Goal: Entertainment & Leisure: Consume media (video, audio)

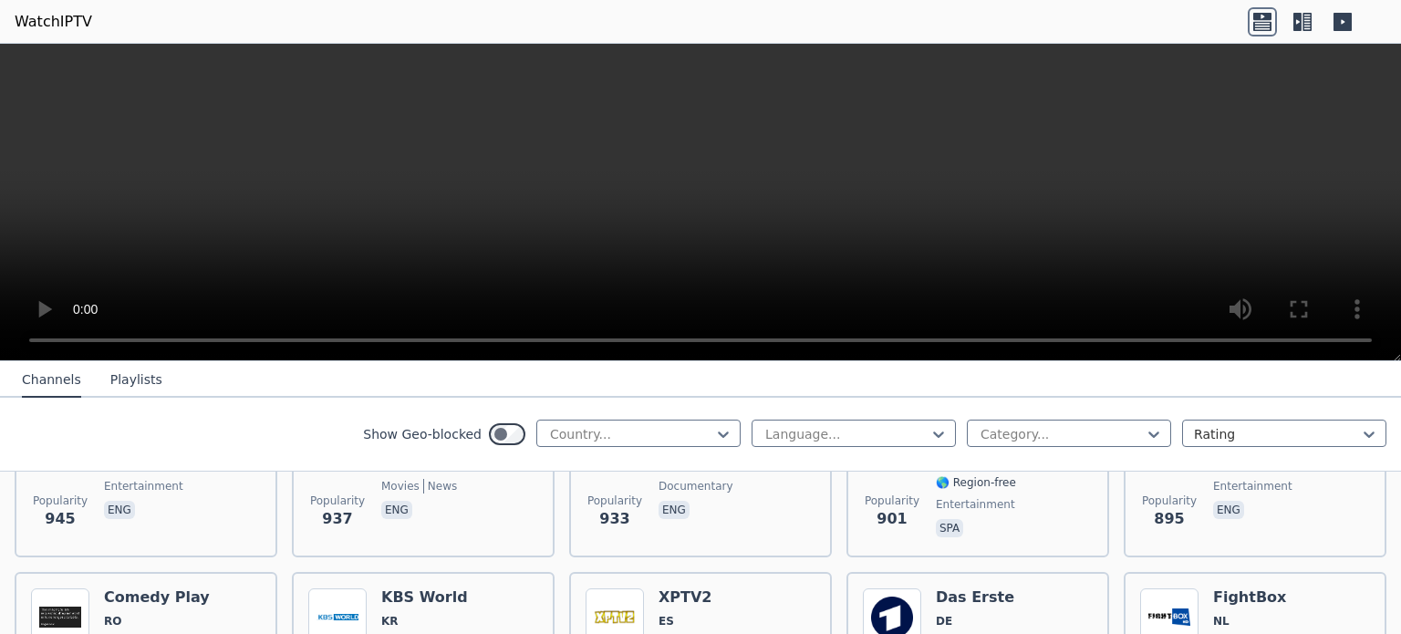
scroll to position [3587, 0]
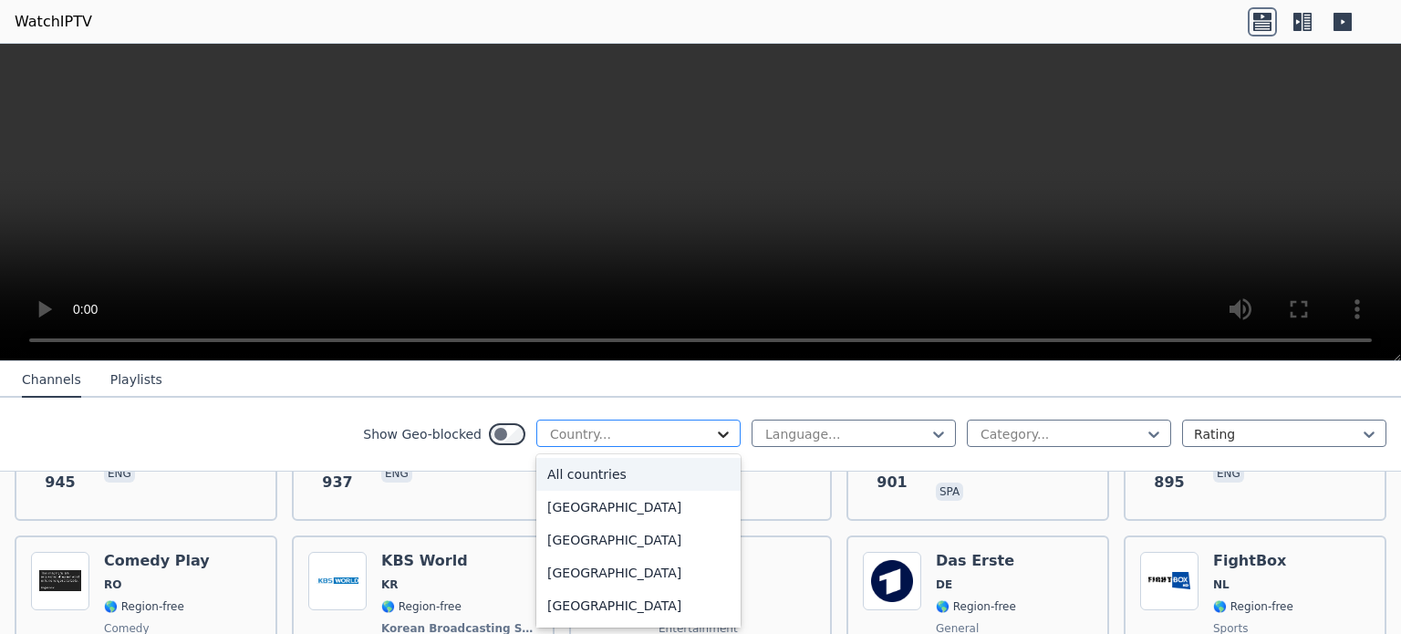
click at [714, 431] on icon at bounding box center [723, 434] width 18 height 18
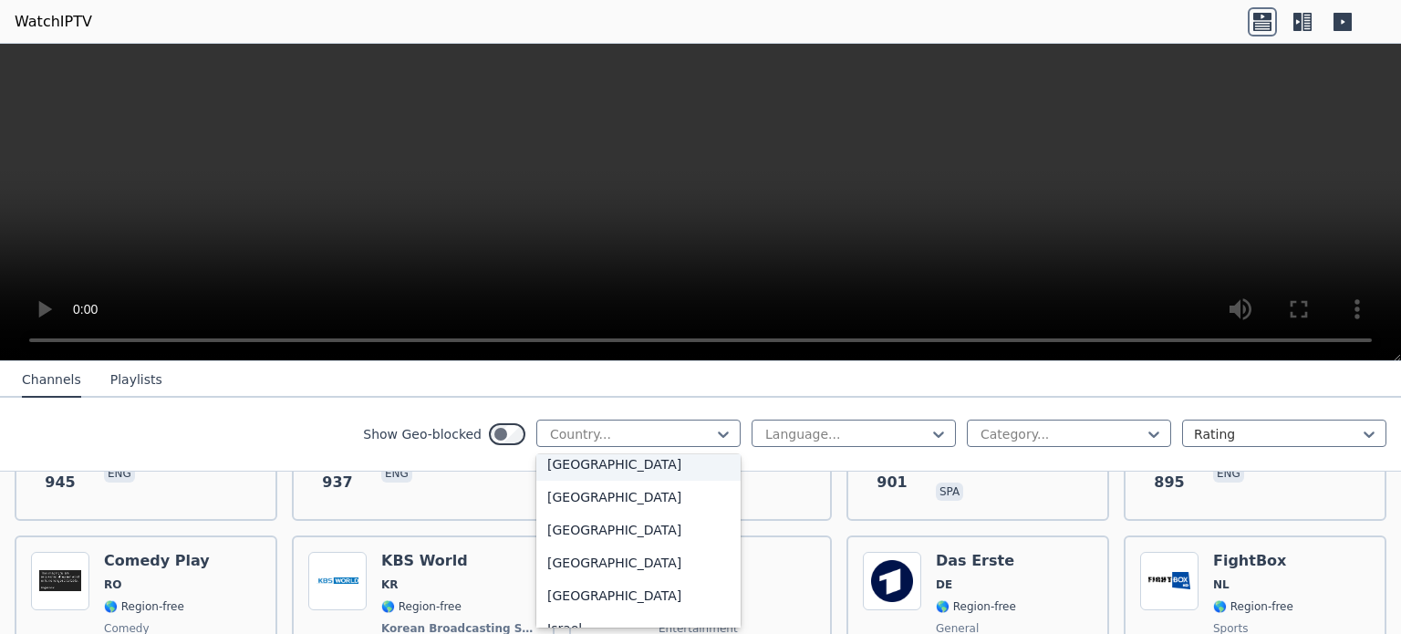
click at [555, 481] on div "[GEOGRAPHIC_DATA]" at bounding box center [638, 464] width 204 height 33
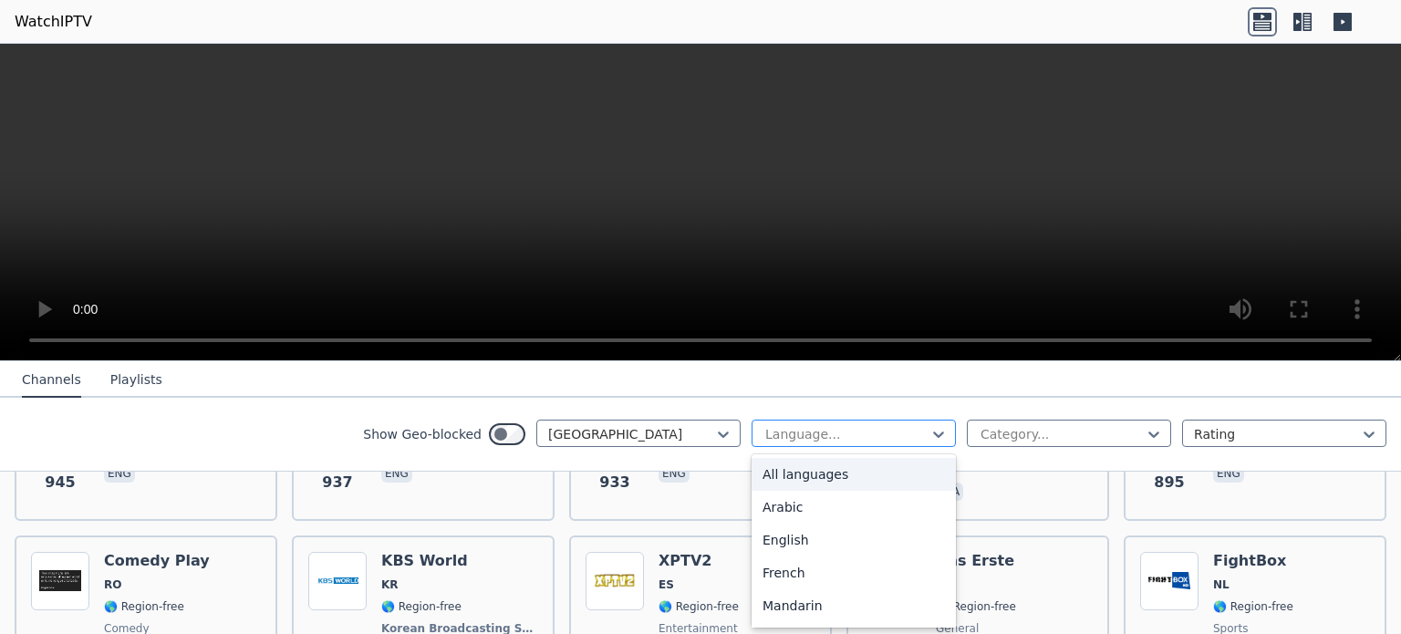
click at [881, 431] on div at bounding box center [846, 434] width 166 height 18
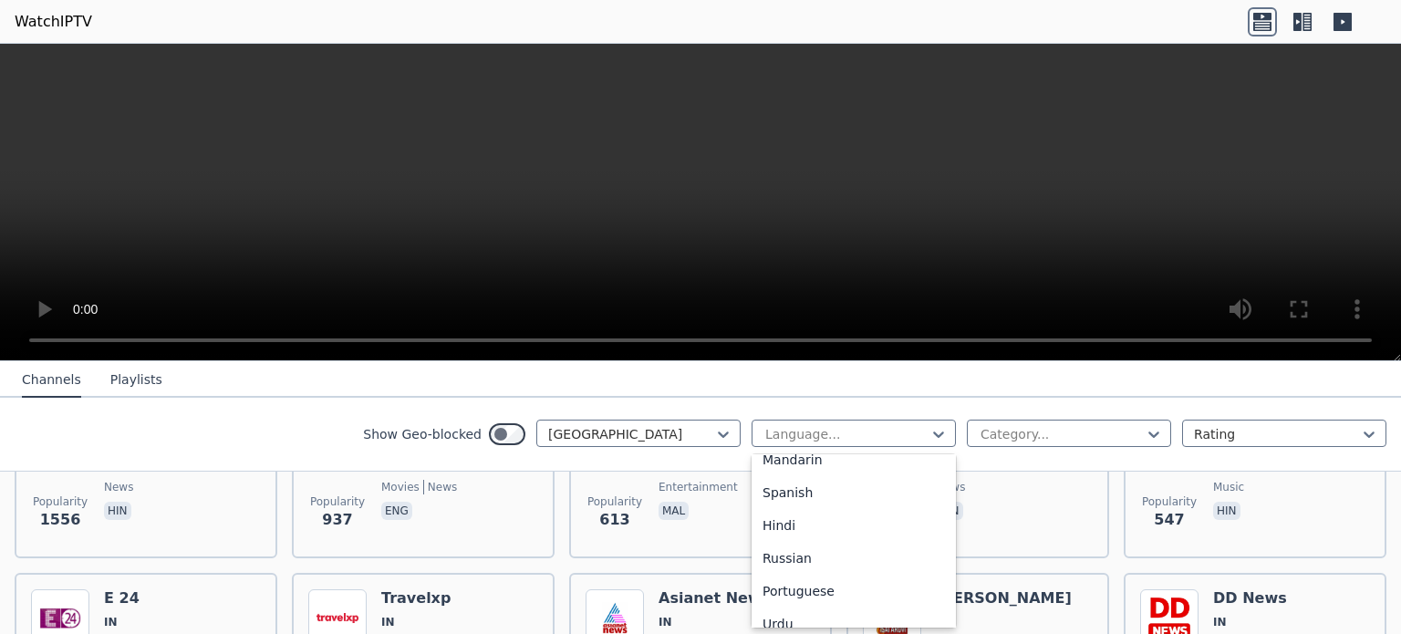
scroll to position [171, 0]
click at [762, 495] on div "Hindi" at bounding box center [854, 499] width 204 height 33
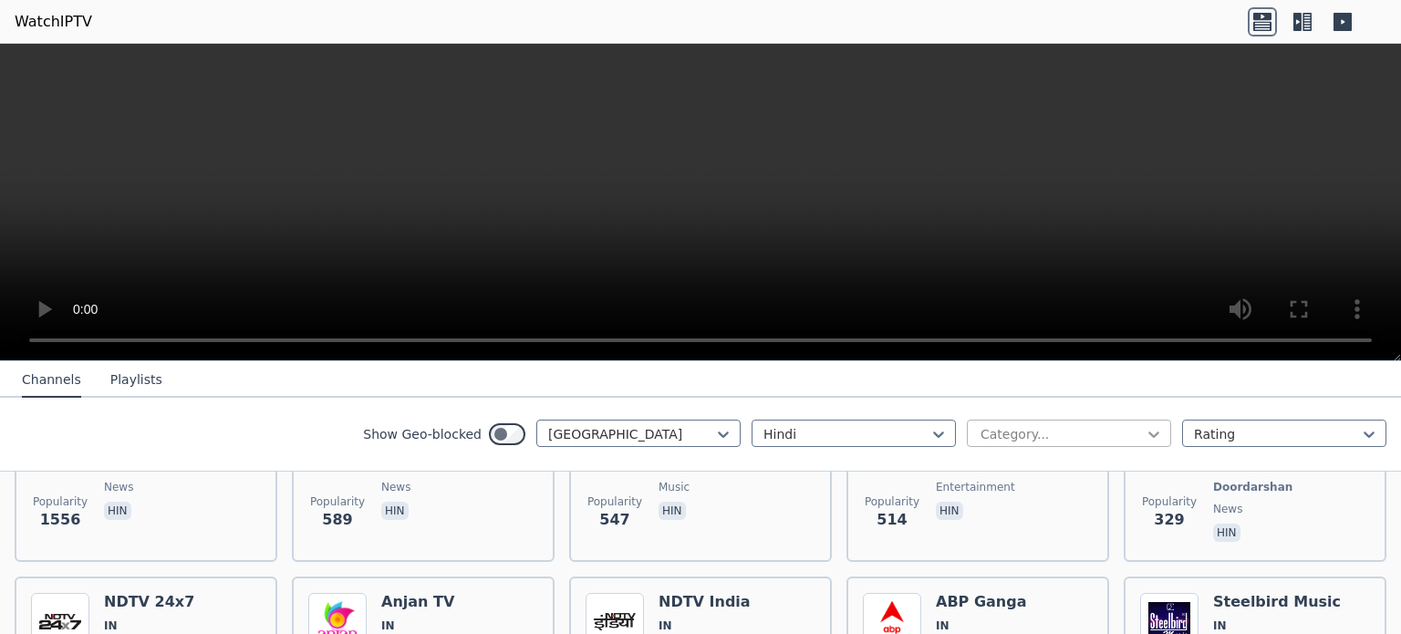
click at [1145, 434] on icon at bounding box center [1154, 434] width 18 height 18
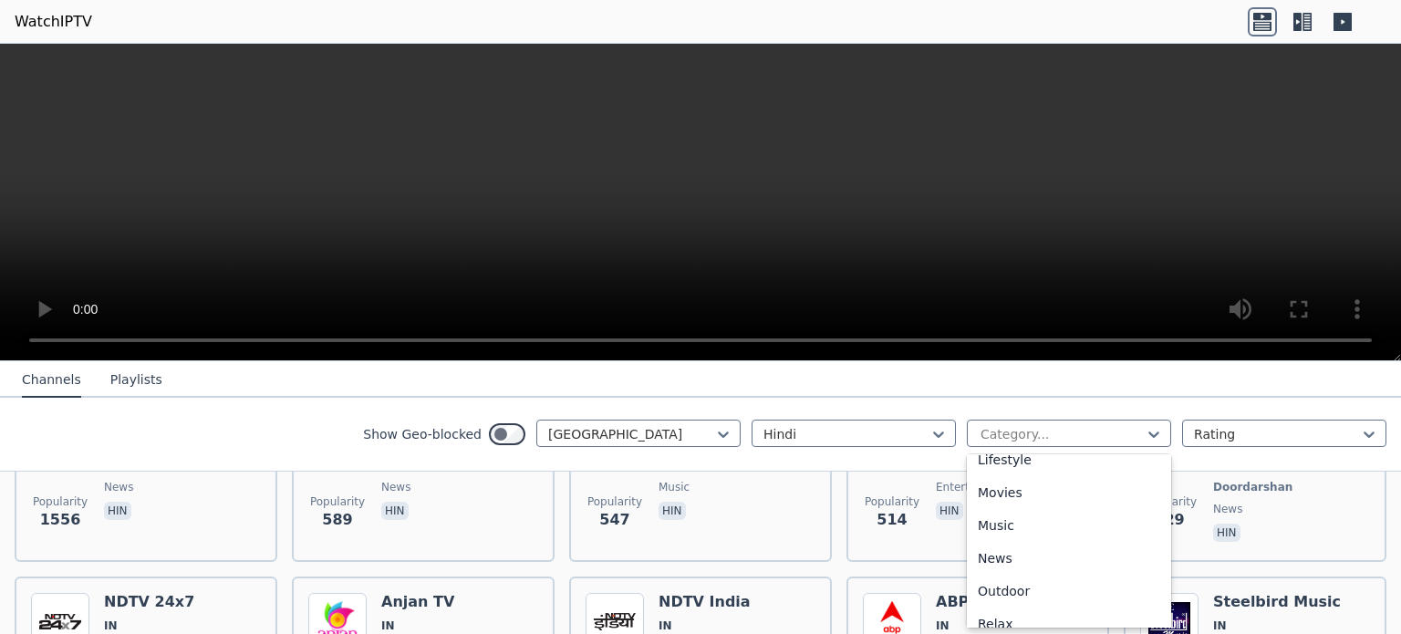
scroll to position [484, 0]
click at [980, 490] on div "Movies" at bounding box center [1069, 482] width 204 height 33
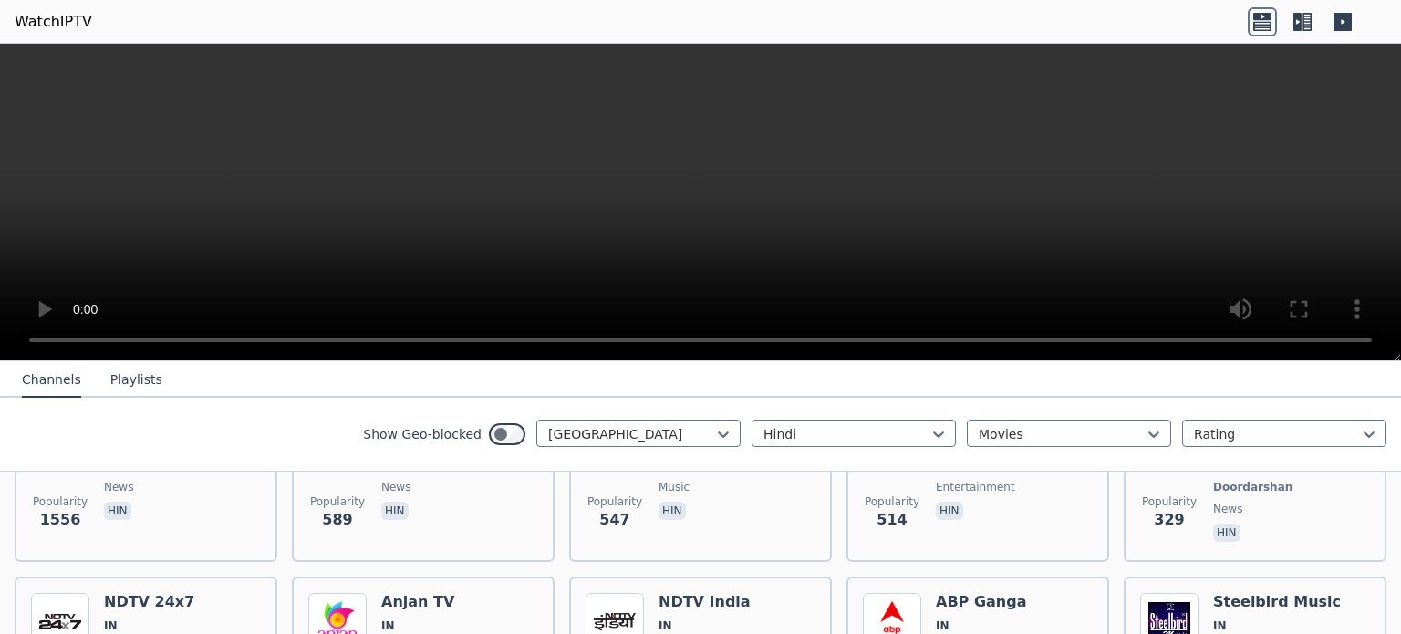
scroll to position [111, 0]
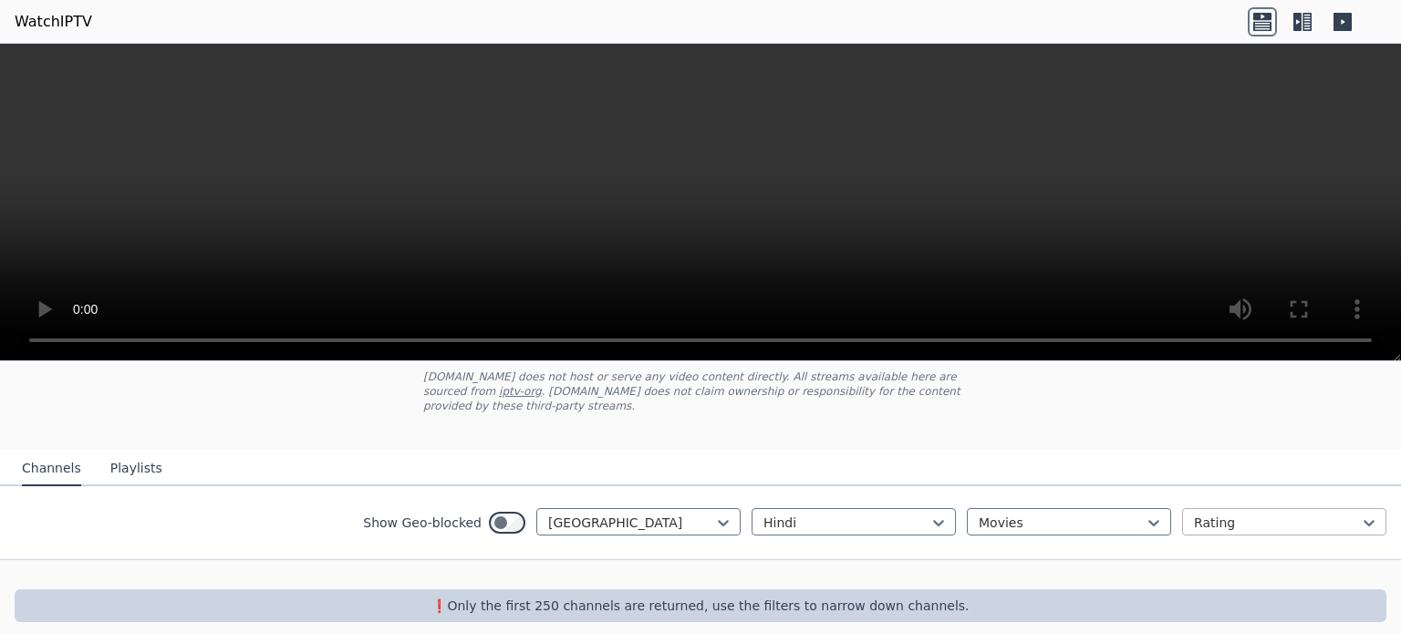
click at [1303, 513] on div at bounding box center [1277, 522] width 166 height 18
click at [1252, 585] on div "Rating" at bounding box center [1284, 595] width 204 height 33
click at [1062, 513] on div at bounding box center [1062, 522] width 166 height 18
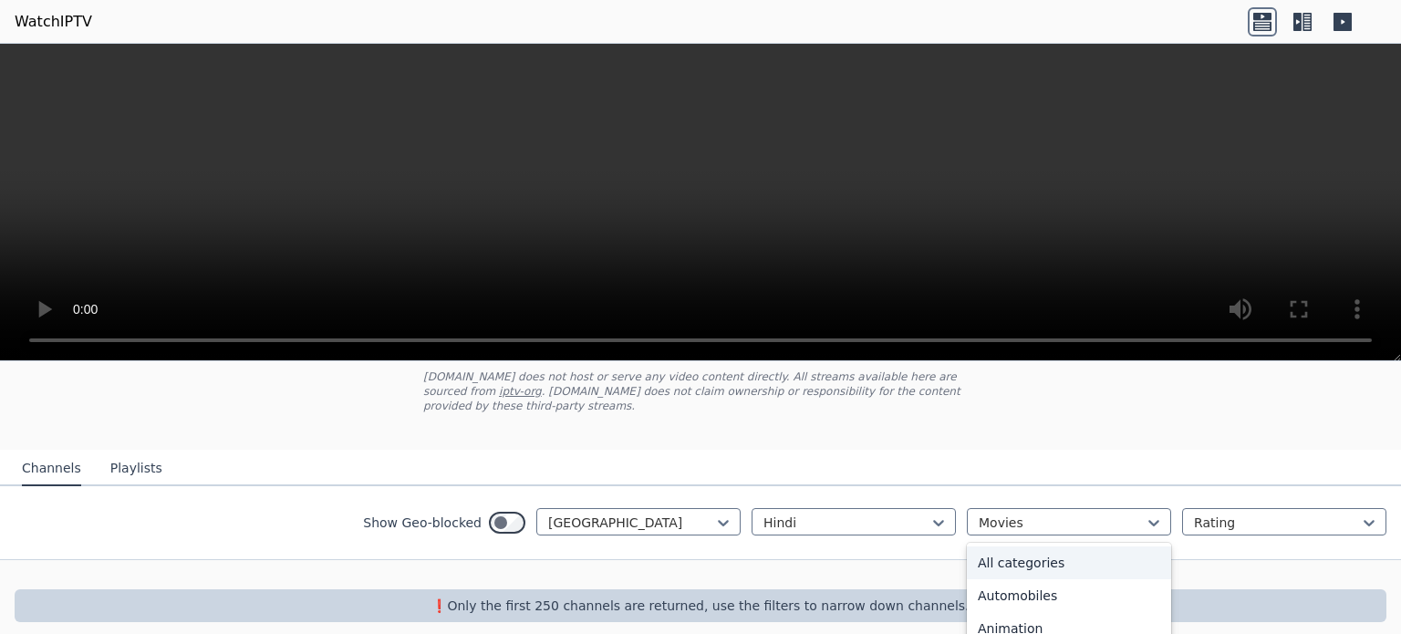
click at [1019, 546] on div "All categories" at bounding box center [1069, 562] width 204 height 33
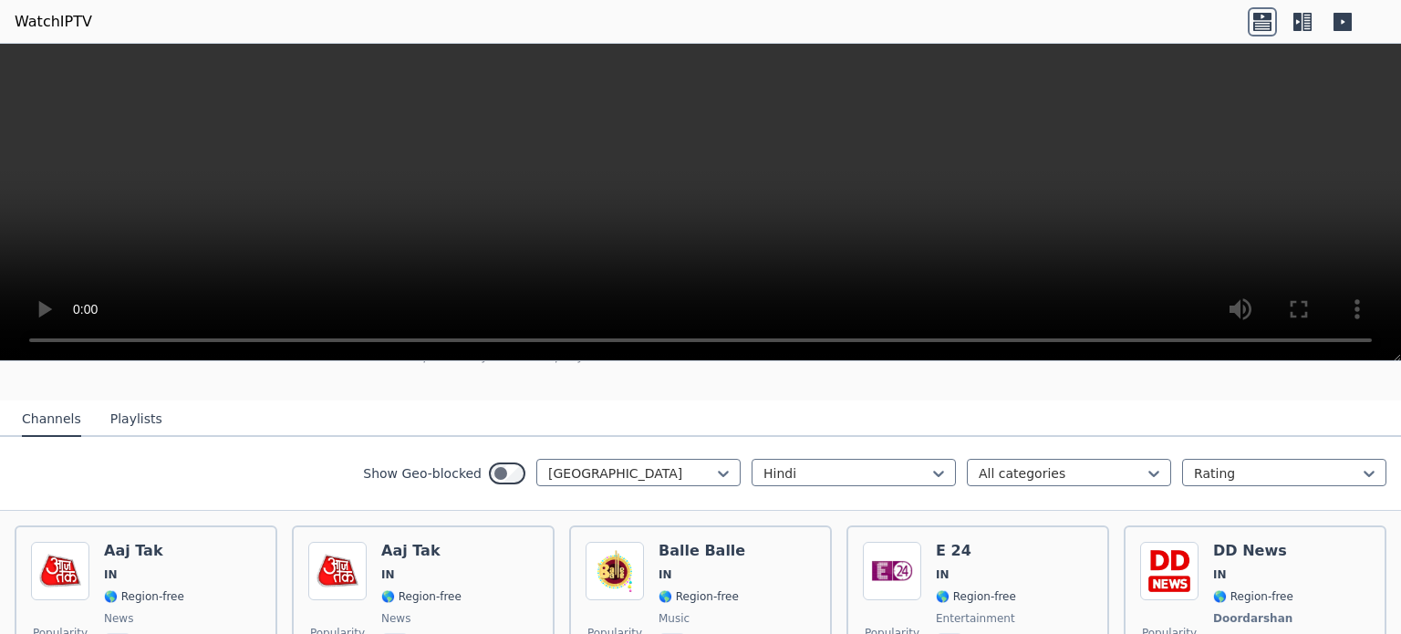
scroll to position [140, 0]
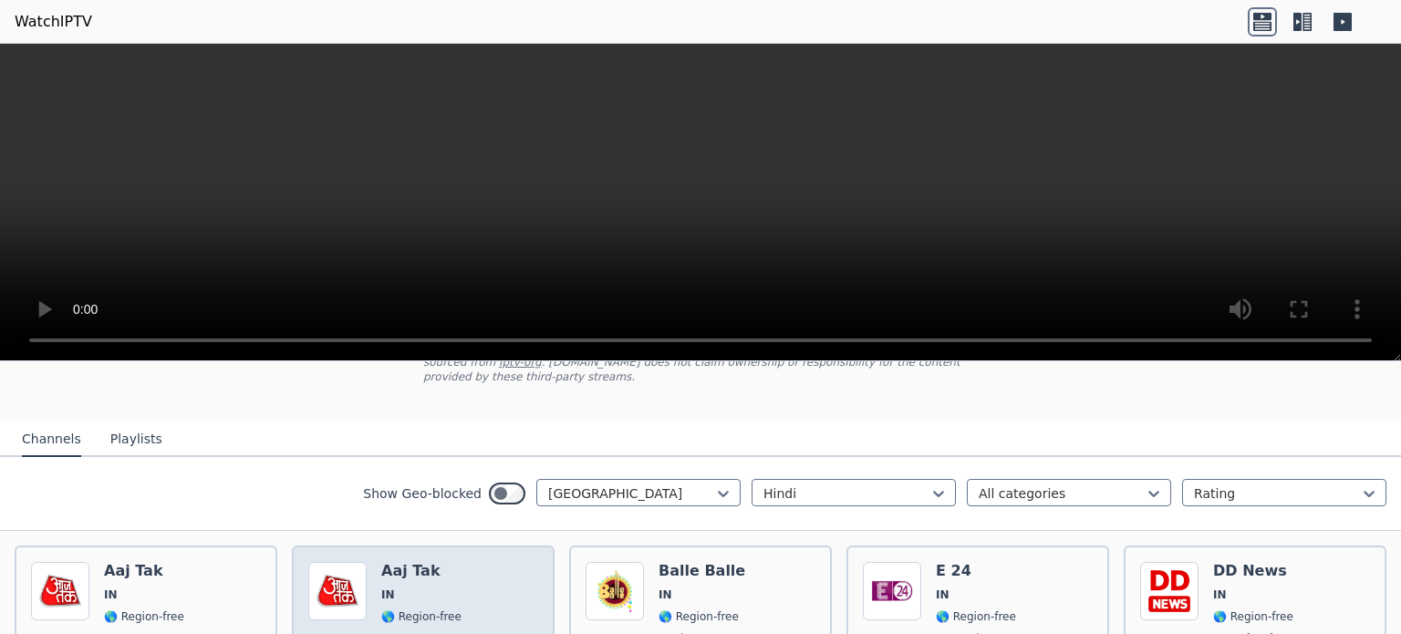
click at [406, 562] on h6 "Aaj Tak" at bounding box center [421, 571] width 80 height 18
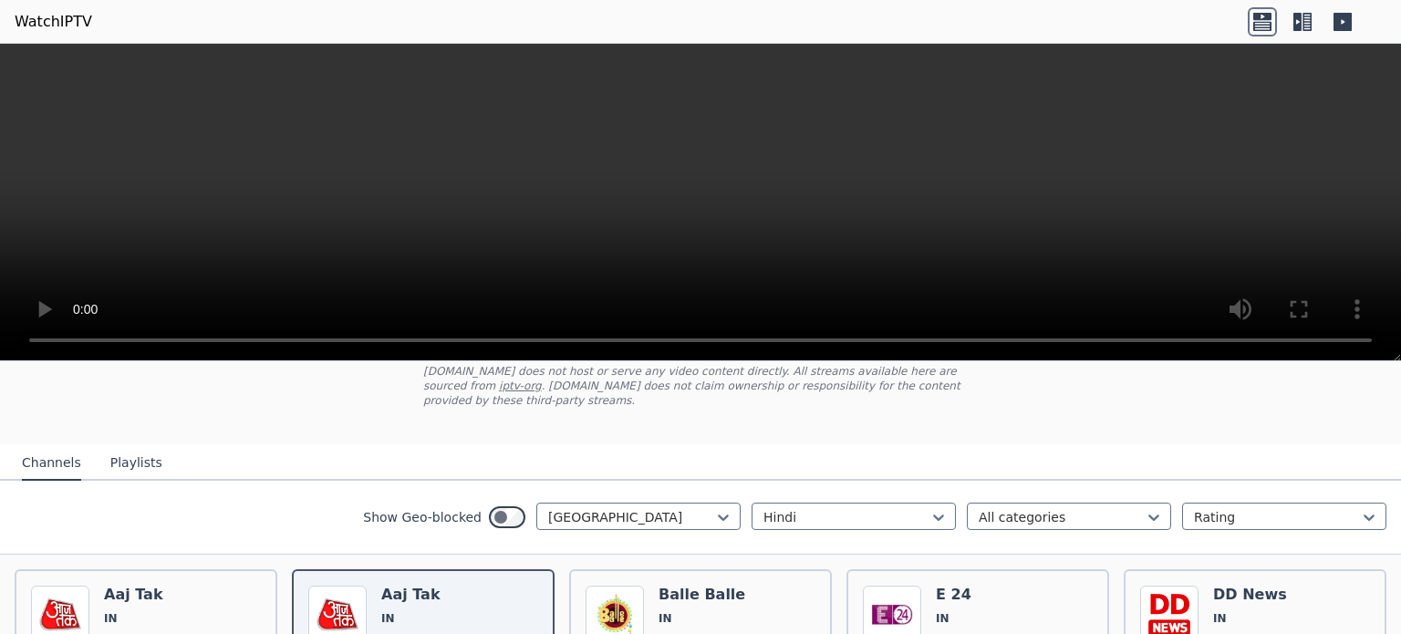
scroll to position [104, 0]
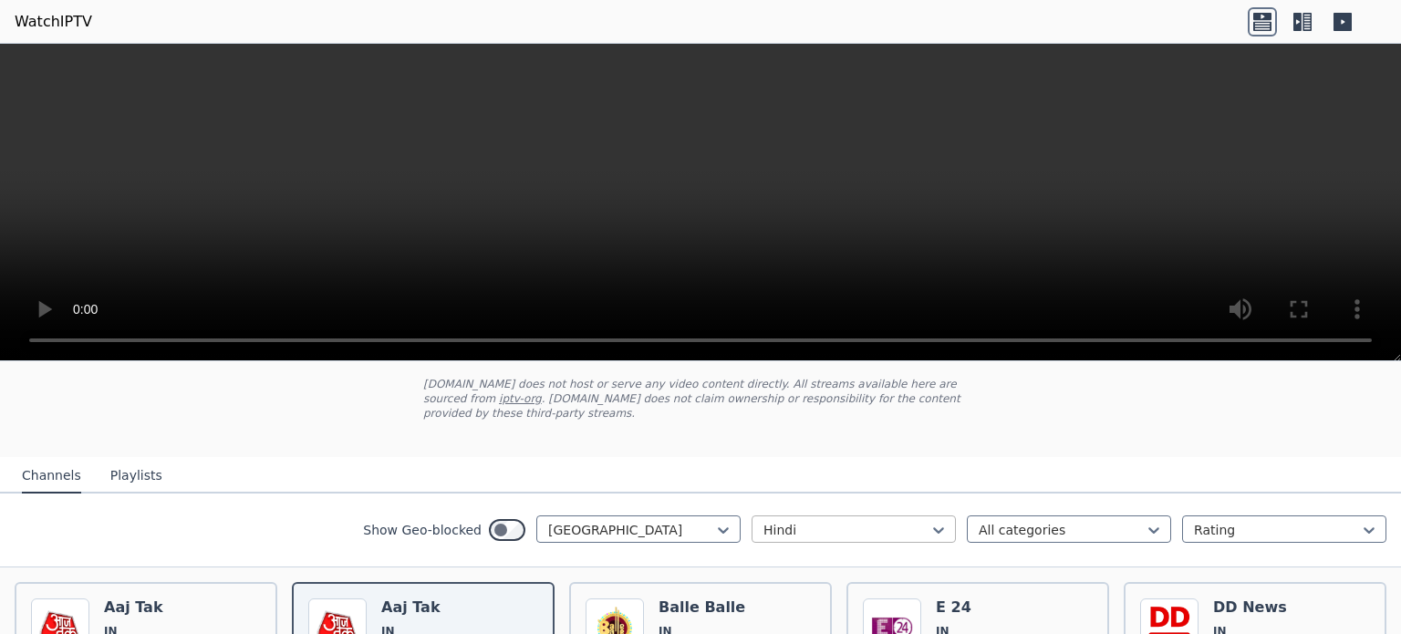
click at [897, 521] on div at bounding box center [846, 530] width 166 height 18
click at [687, 521] on div at bounding box center [631, 530] width 166 height 18
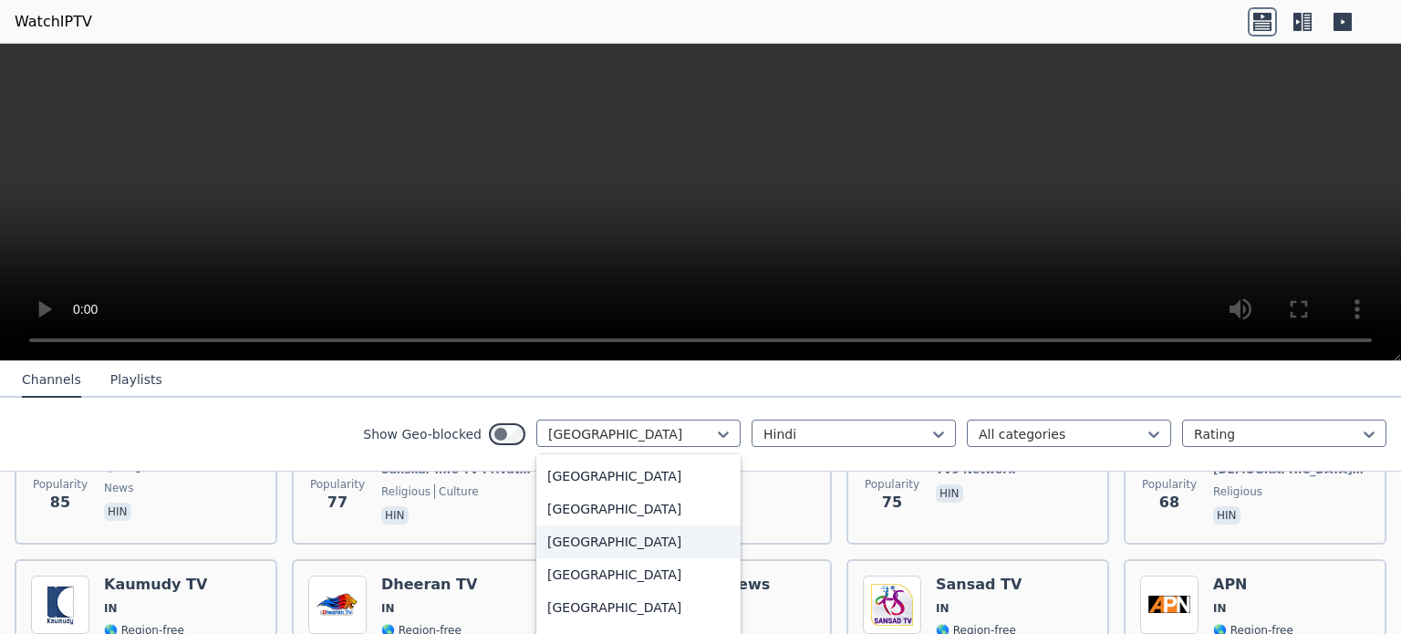
scroll to position [6388, 0]
click at [565, 543] on div "[GEOGRAPHIC_DATA]" at bounding box center [638, 540] width 204 height 33
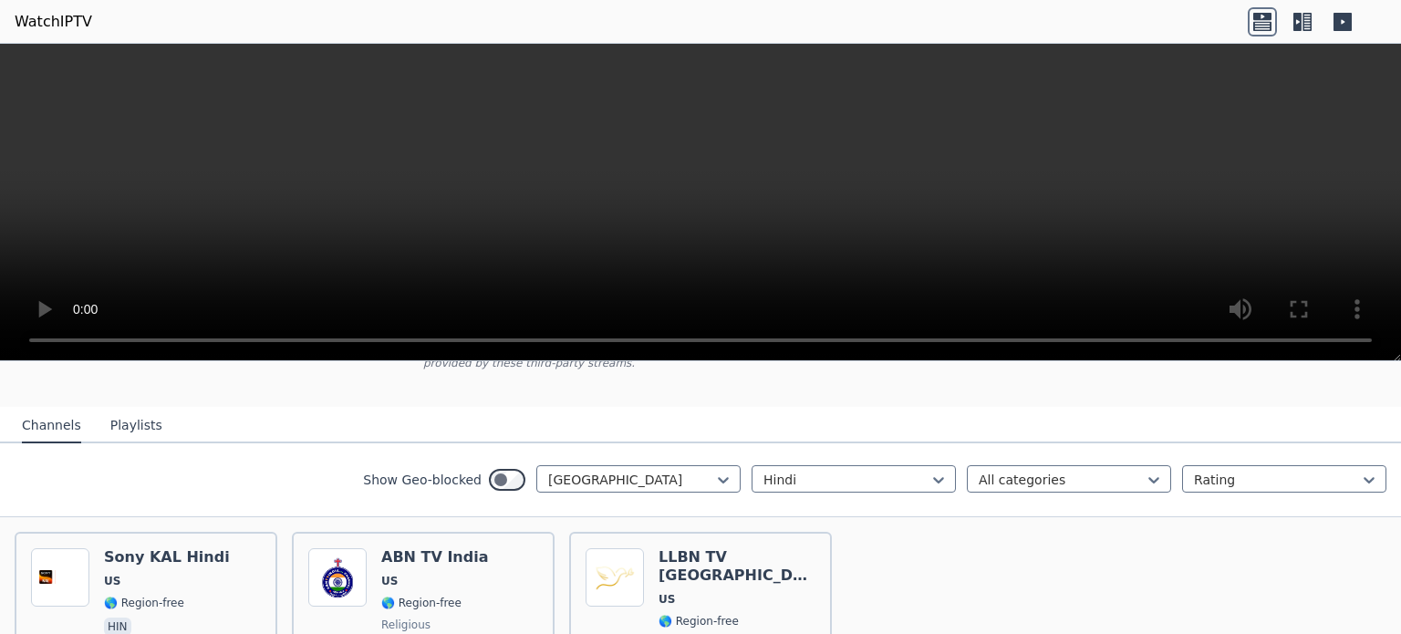
scroll to position [172, 0]
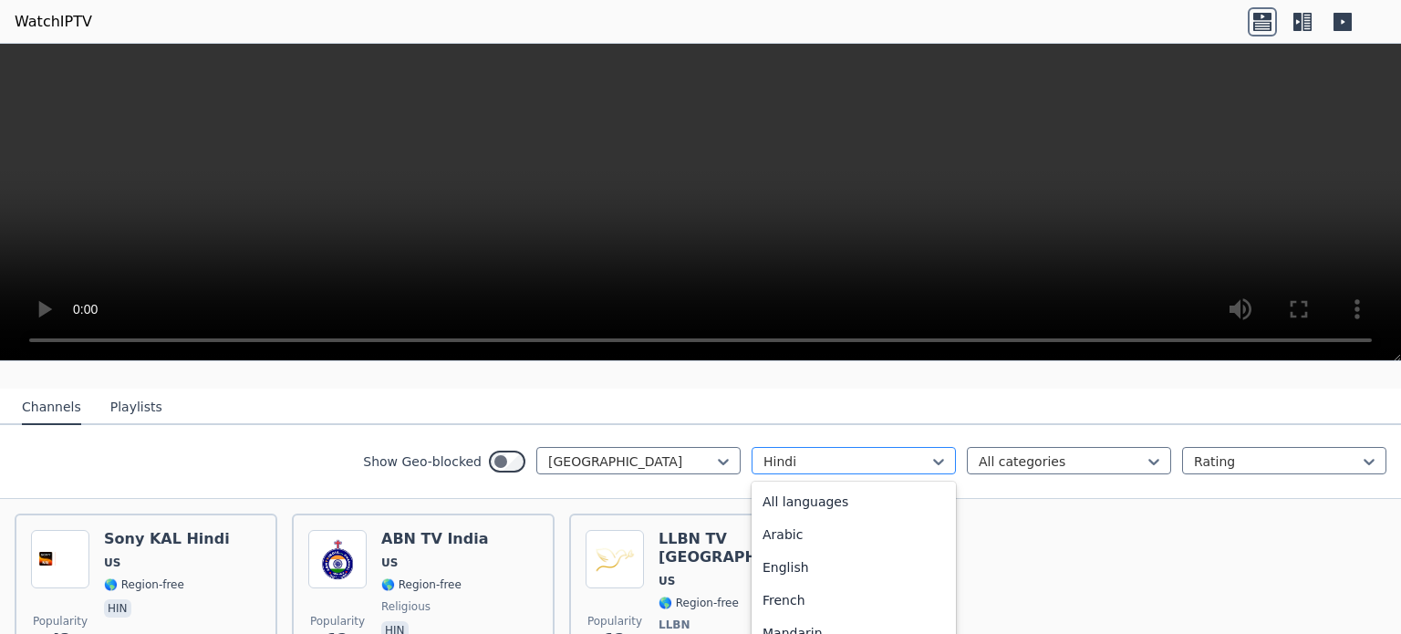
click at [863, 452] on div at bounding box center [846, 461] width 166 height 18
click at [776, 551] on div "English" at bounding box center [854, 567] width 204 height 33
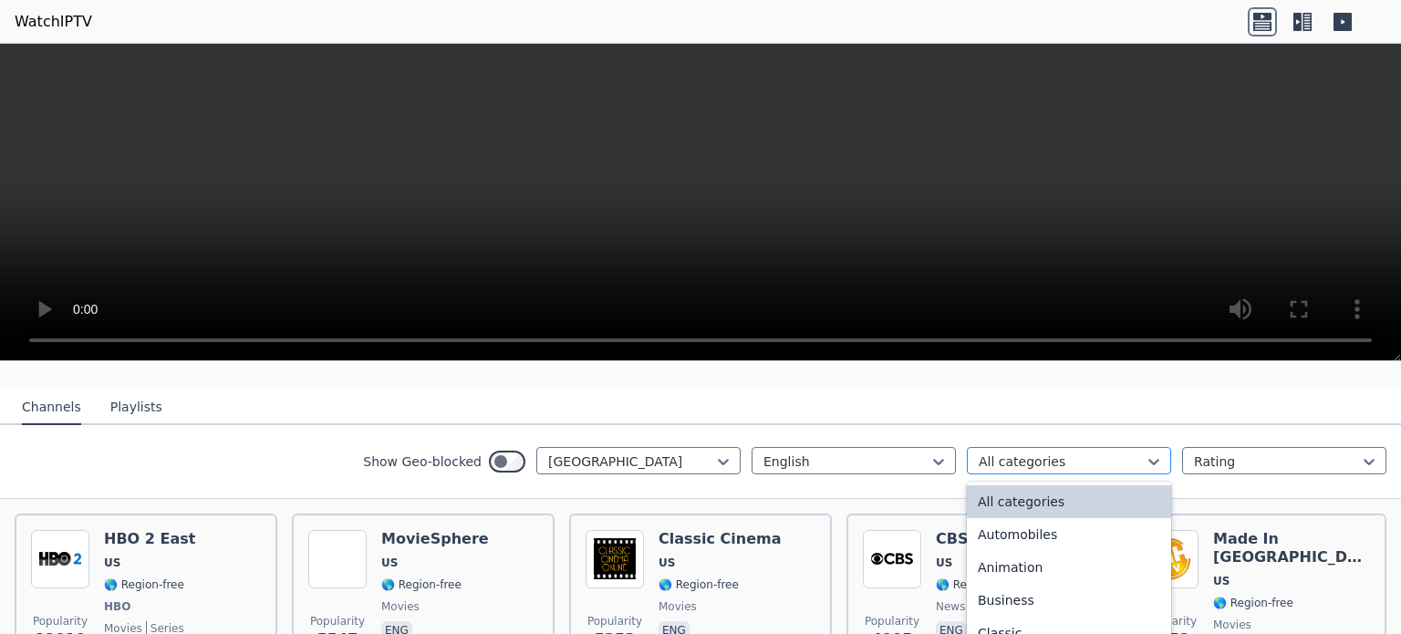
click at [1035, 452] on div at bounding box center [1062, 461] width 166 height 18
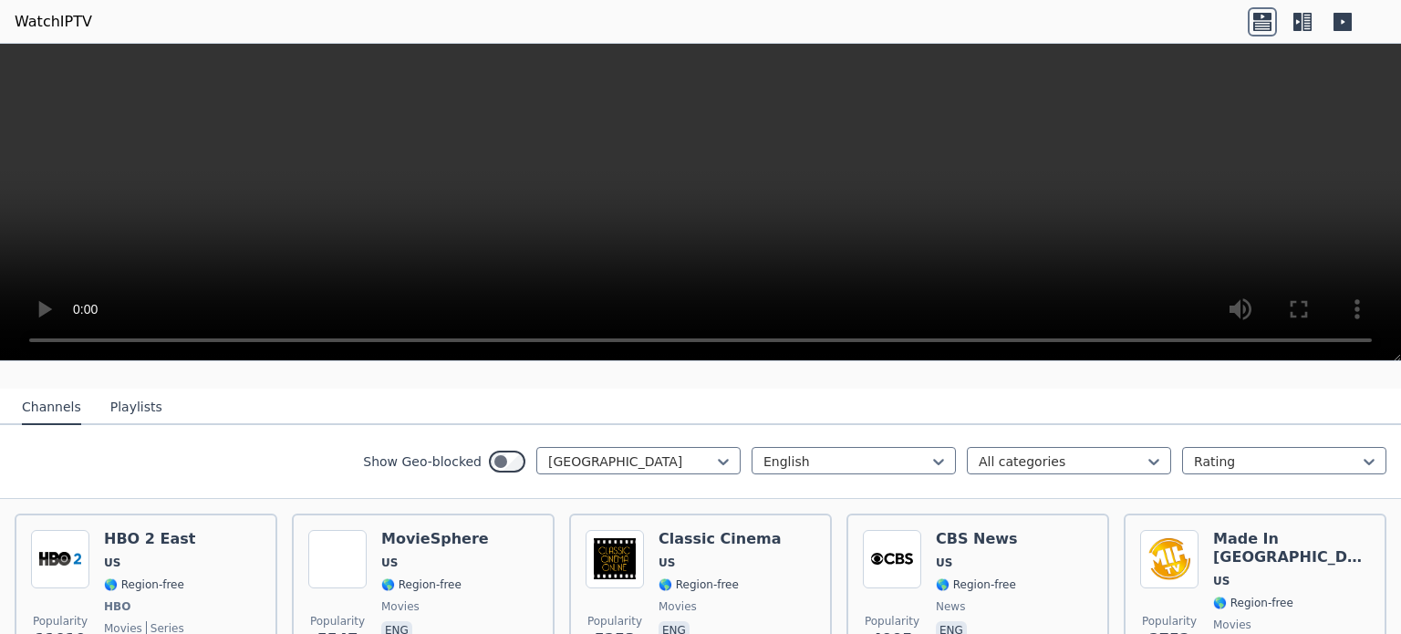
click at [1057, 389] on nav "Channels Playlists" at bounding box center [700, 407] width 1401 height 36
click at [1107, 452] on div at bounding box center [1062, 461] width 166 height 18
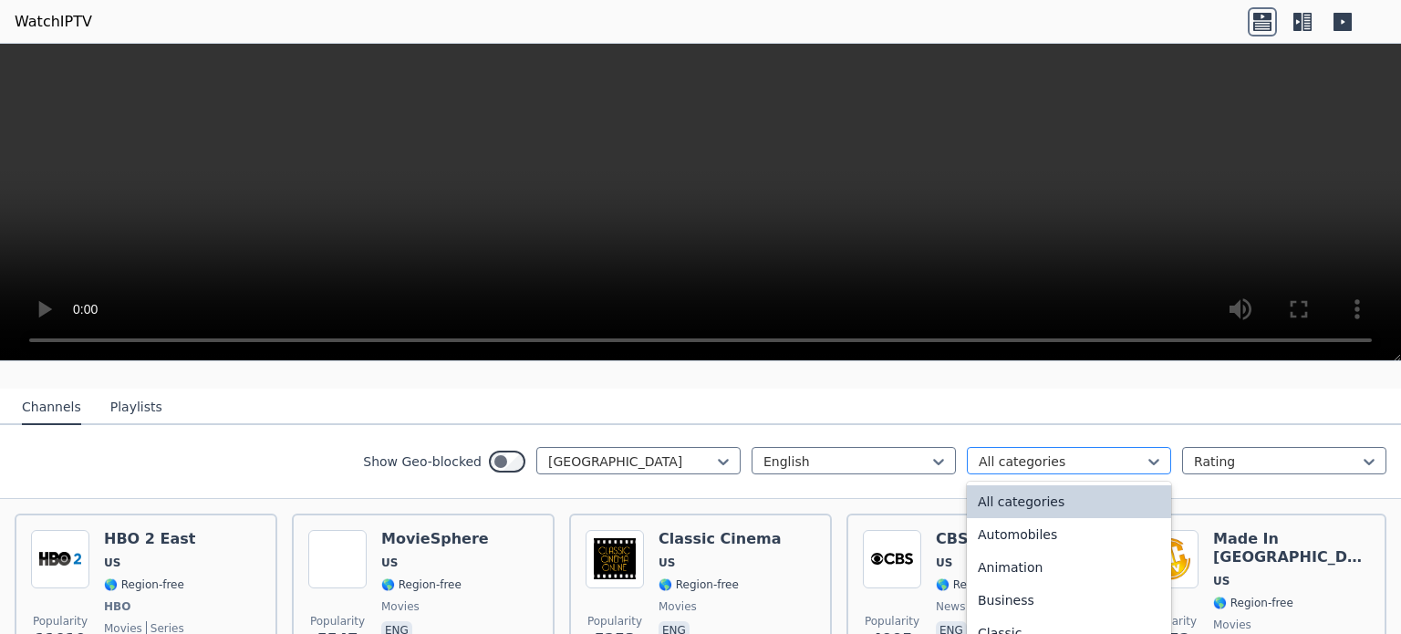
click at [1107, 452] on div at bounding box center [1062, 461] width 166 height 18
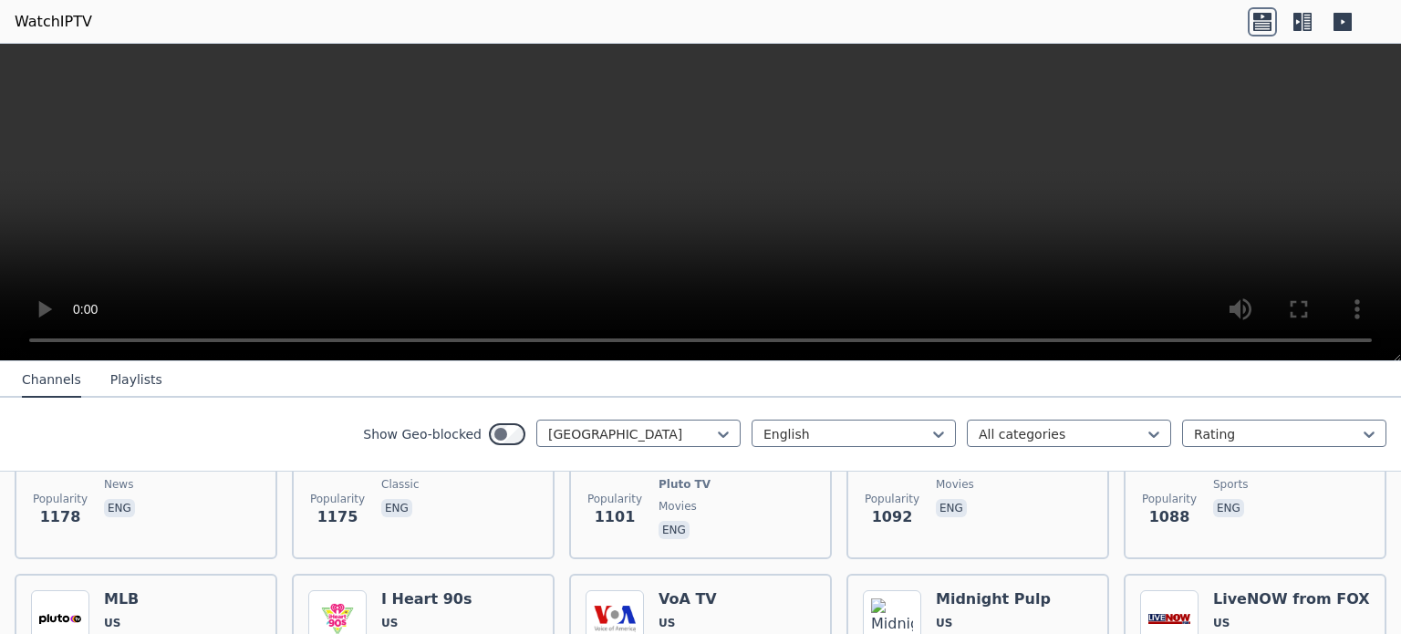
scroll to position [1073, 0]
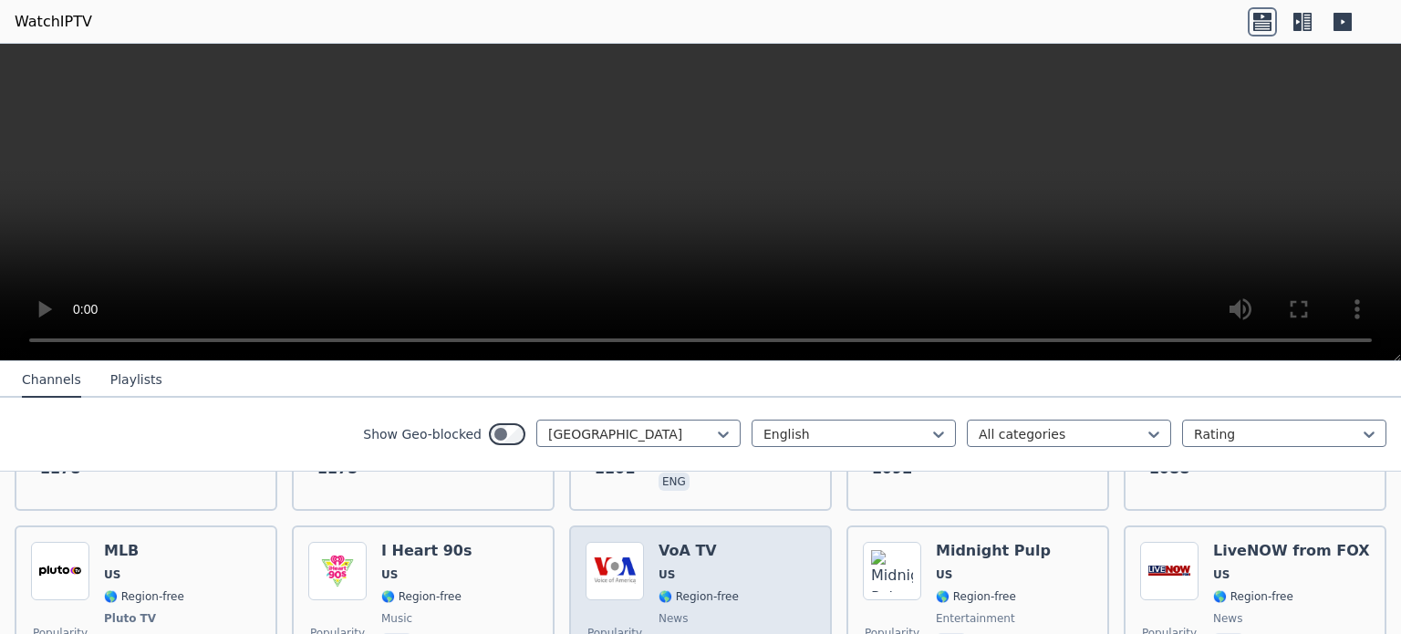
click at [693, 567] on span "US" at bounding box center [699, 574] width 80 height 15
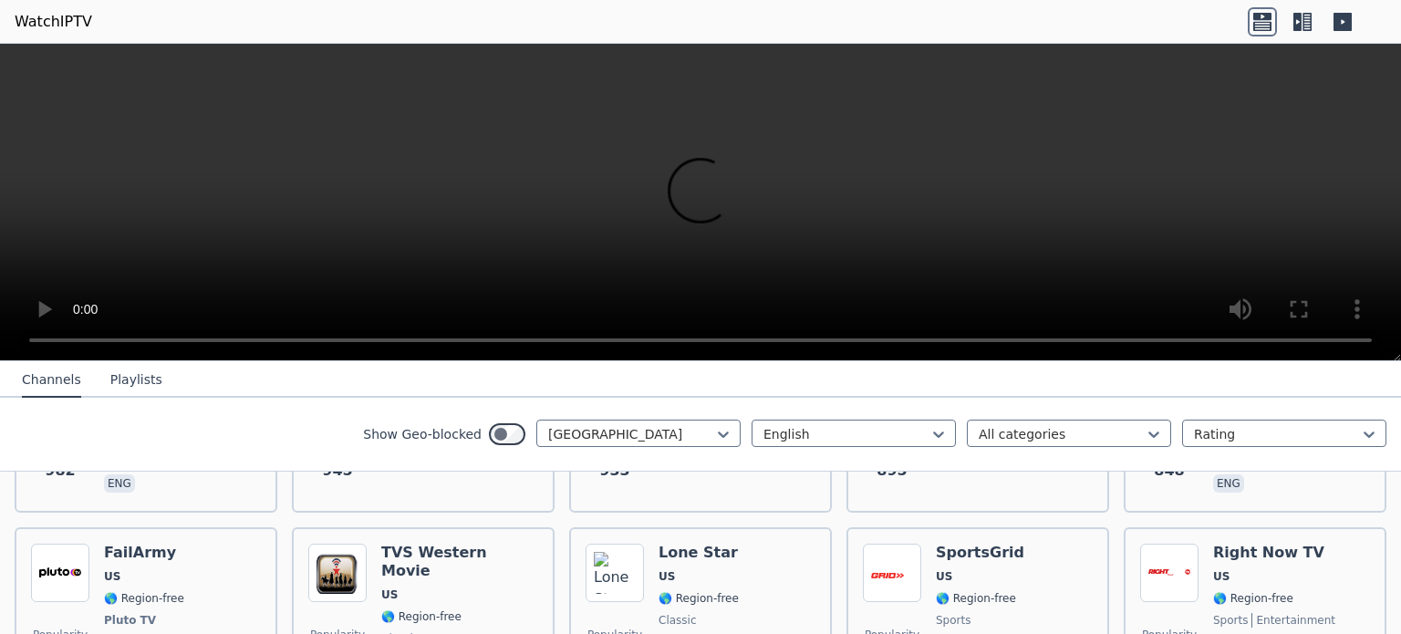
scroll to position [1437, 0]
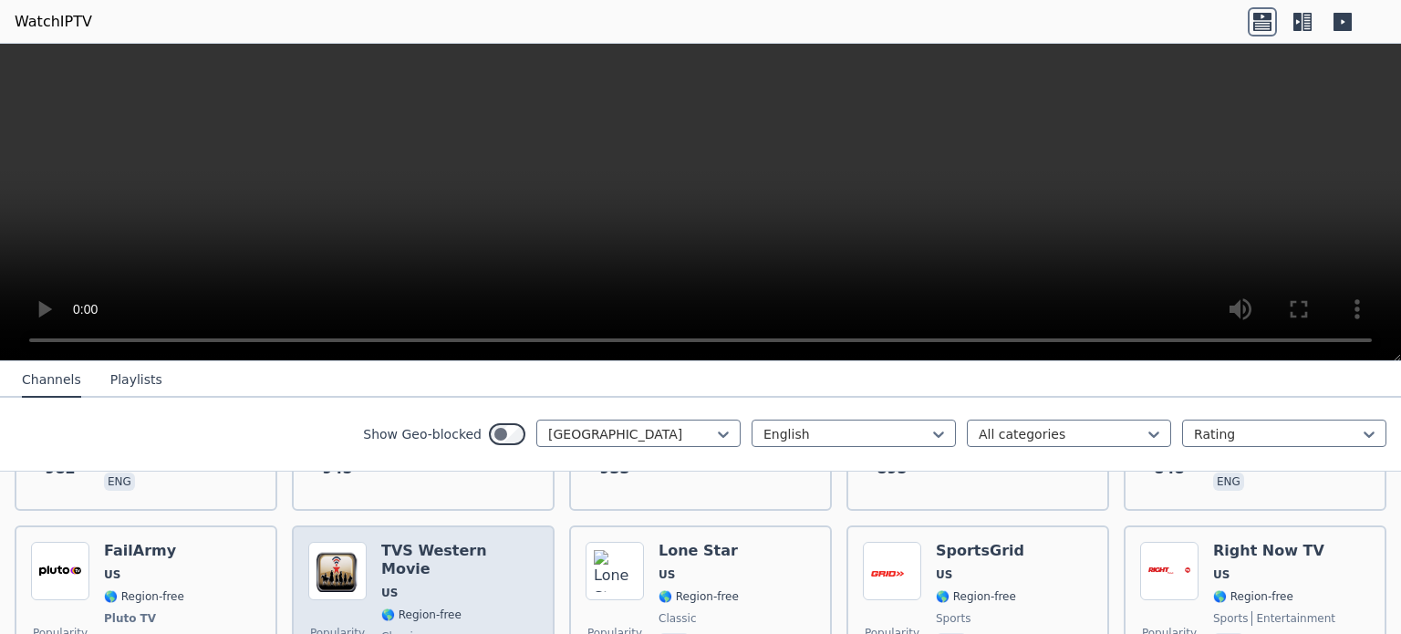
click at [442, 586] on span "US" at bounding box center [459, 593] width 157 height 15
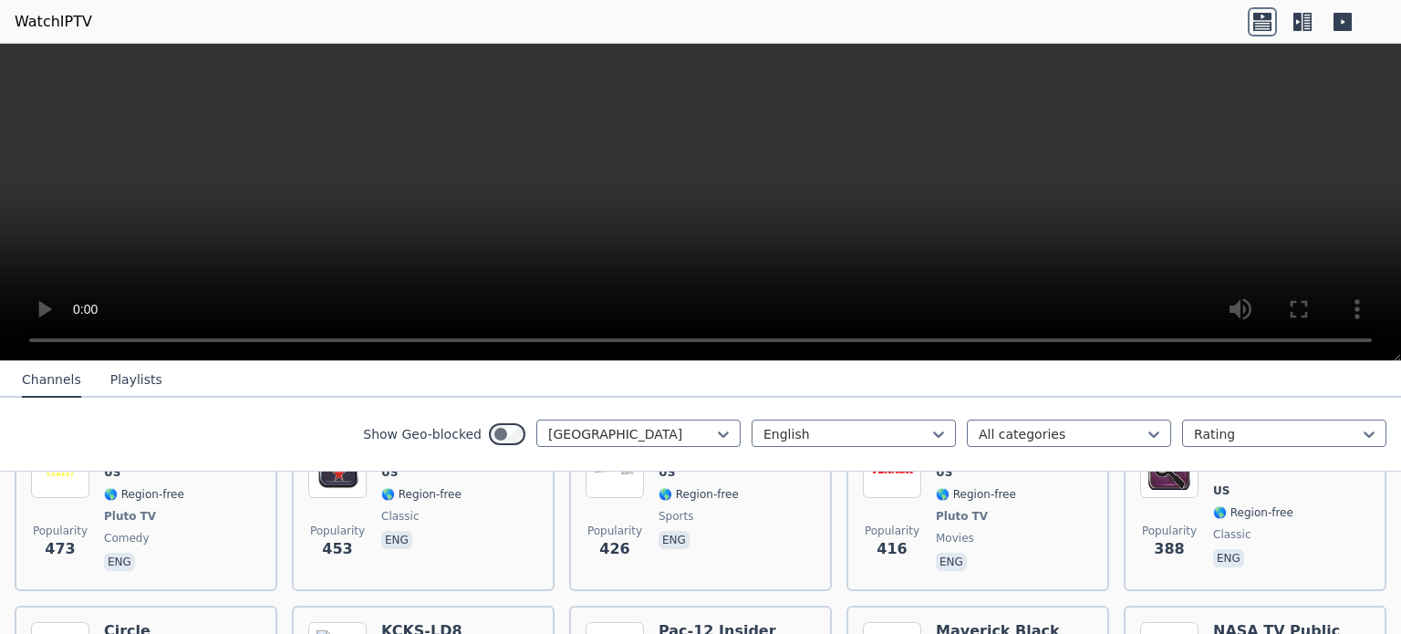
scroll to position [3079, 0]
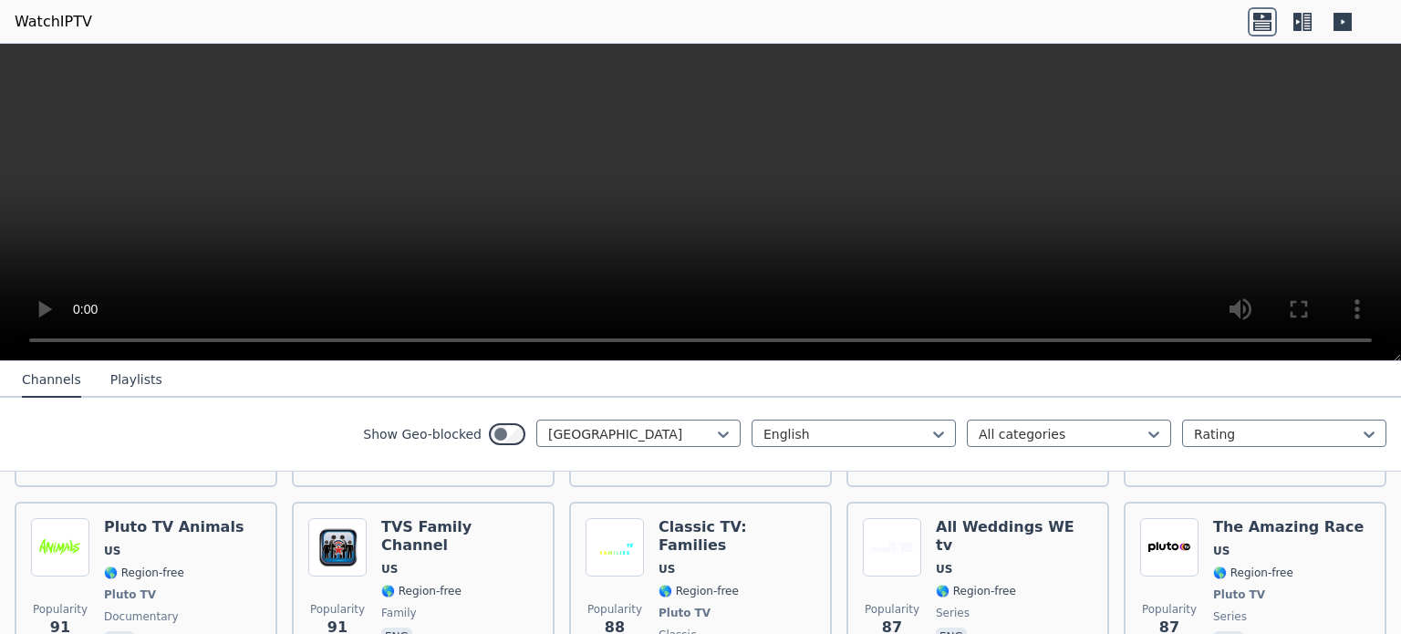
scroll to position [9305, 0]
